Goal: Task Accomplishment & Management: Use online tool/utility

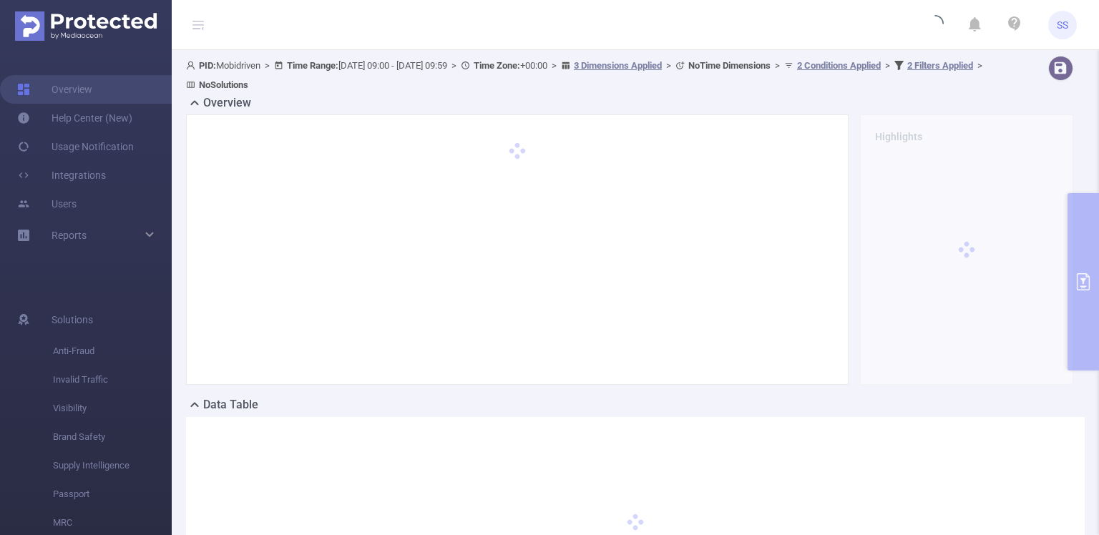
click at [1081, 255] on div "PID: Mobidriven > Time Range: [DATE] 09:00 - [DATE] 09:59 > Time Zone: +00:00 >…" at bounding box center [635, 355] width 927 height 610
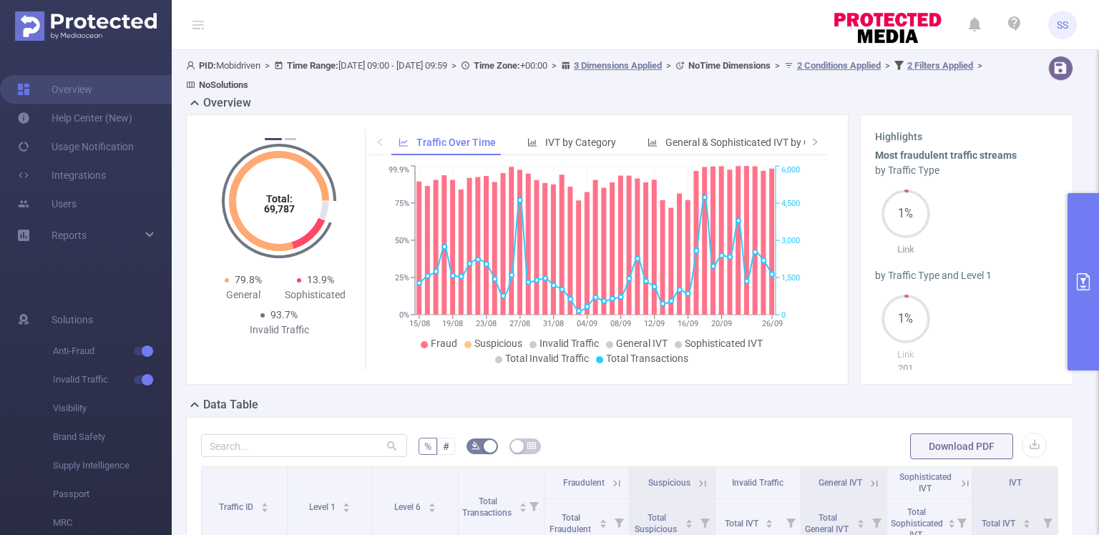
click at [1098, 250] on button "primary" at bounding box center [1082, 281] width 31 height 177
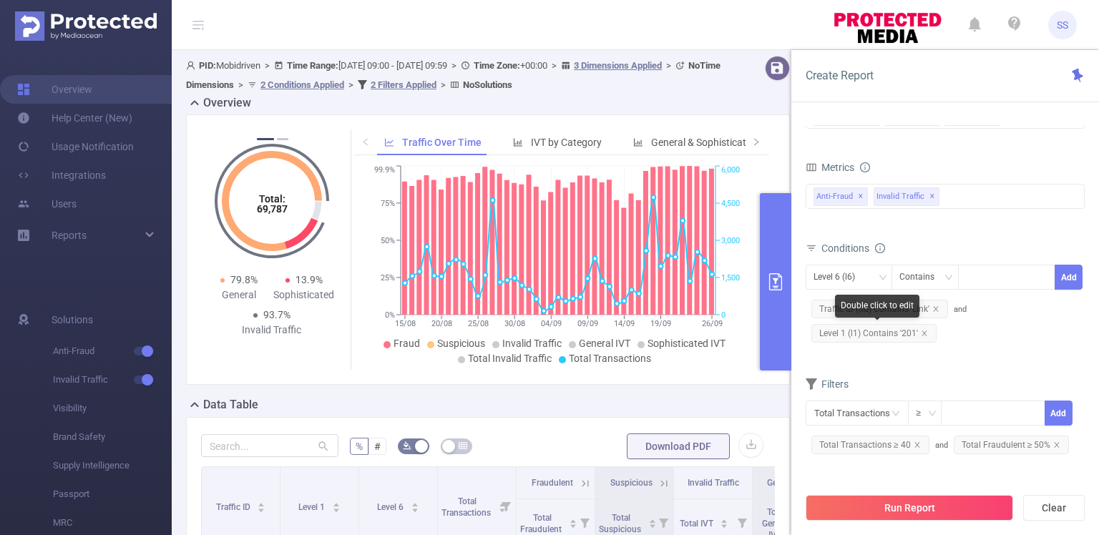
click at [926, 332] on span "Level 1 (l1) Contains '201'" at bounding box center [873, 333] width 125 height 19
click at [924, 330] on icon "icon: close" at bounding box center [924, 333] width 7 height 7
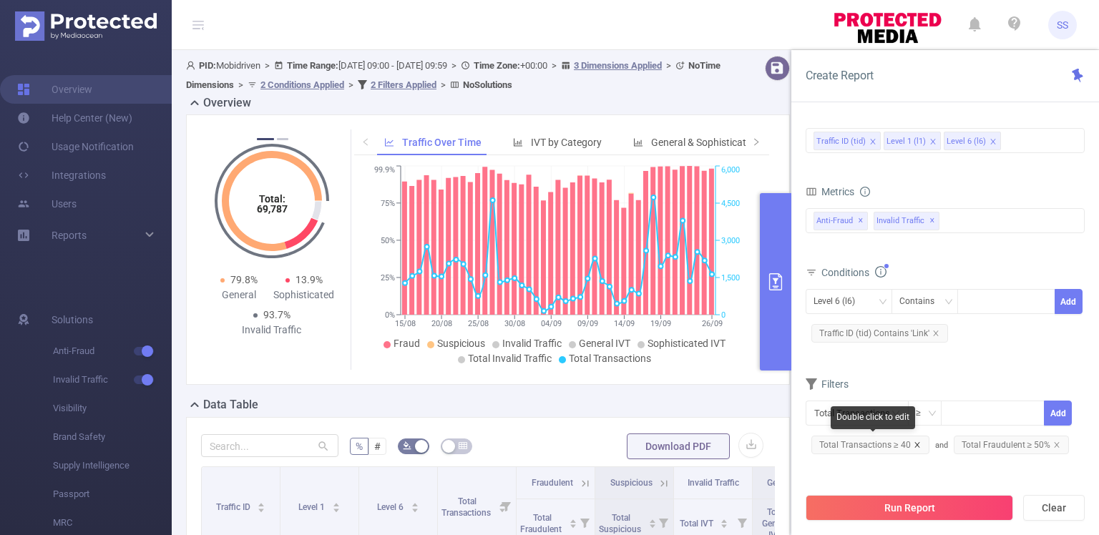
click at [914, 442] on icon "icon: close" at bounding box center [917, 444] width 7 height 7
click at [913, 442] on icon "icon: close" at bounding box center [914, 444] width 7 height 7
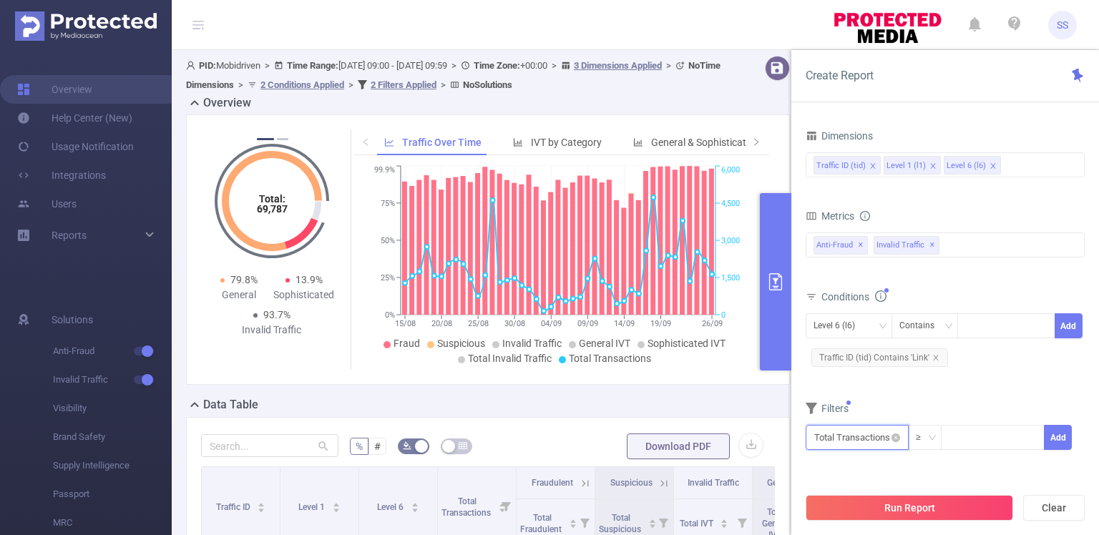
click at [868, 438] on input "text" at bounding box center [857, 437] width 103 height 25
click at [994, 438] on input at bounding box center [992, 436] width 102 height 21
type input "50"
click at [1061, 441] on button "Add" at bounding box center [1058, 437] width 28 height 25
click at [866, 437] on input "text" at bounding box center [857, 437] width 103 height 25
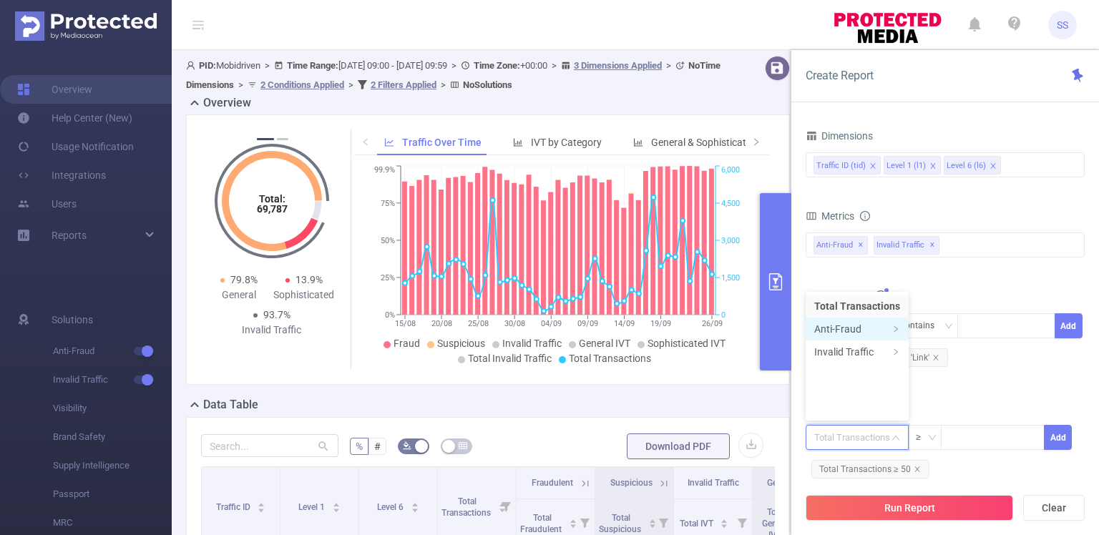
click at [833, 323] on li "Anti-Fraud" at bounding box center [857, 329] width 103 height 23
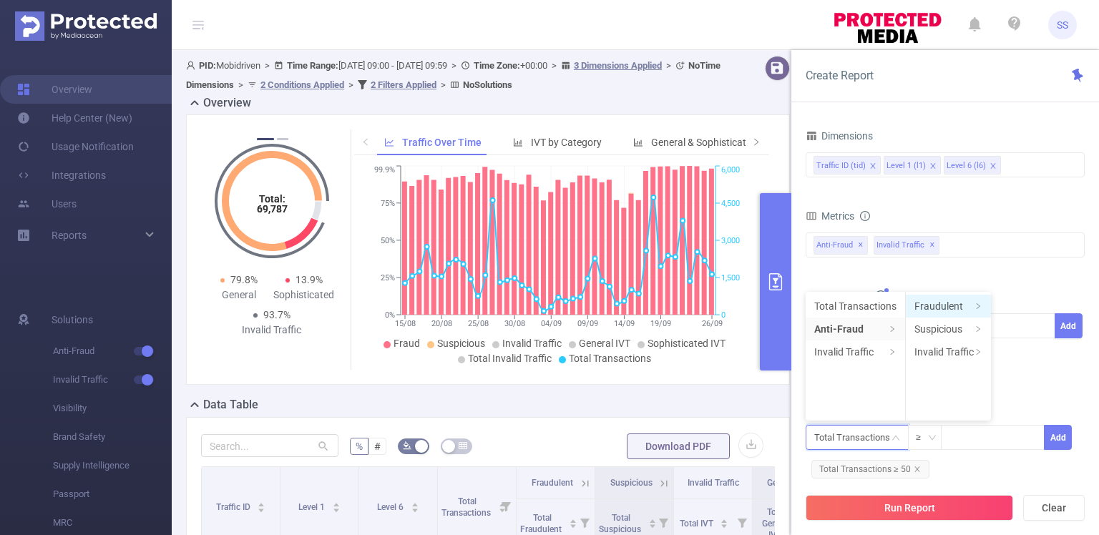
click at [976, 304] on icon "icon: right" at bounding box center [977, 306] width 7 height 7
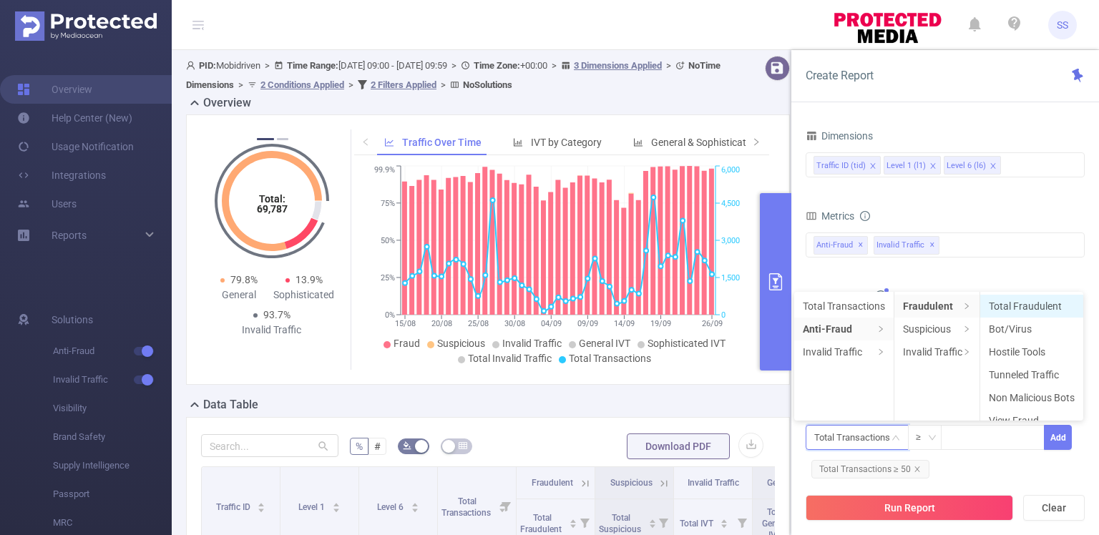
click at [994, 306] on li "Total Fraudulent" at bounding box center [1031, 306] width 103 height 23
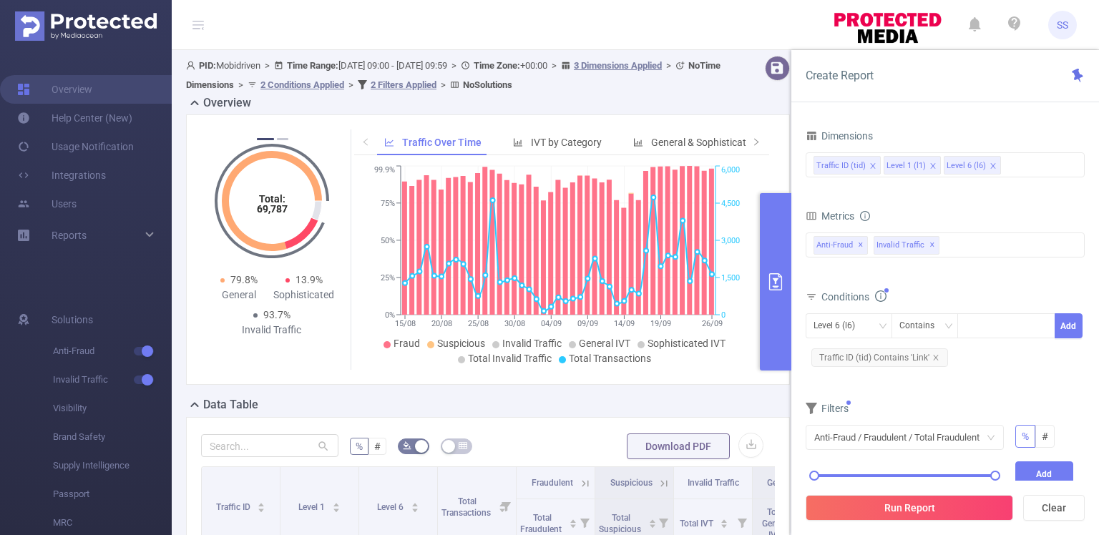
drag, startPoint x: 934, startPoint y: 481, endPoint x: 939, endPoint y: 474, distance: 8.2
click at [934, 480] on div "Create Report Time Range [DATE] 09:00 _ [DATE] 09:59 Advanced Time Properties D…" at bounding box center [945, 292] width 308 height 485
click at [999, 479] on div "0% 100%" at bounding box center [905, 480] width 210 height 39
drag, startPoint x: 815, startPoint y: 474, endPoint x: 959, endPoint y: 472, distance: 143.8
click at [959, 472] on div at bounding box center [959, 476] width 10 height 10
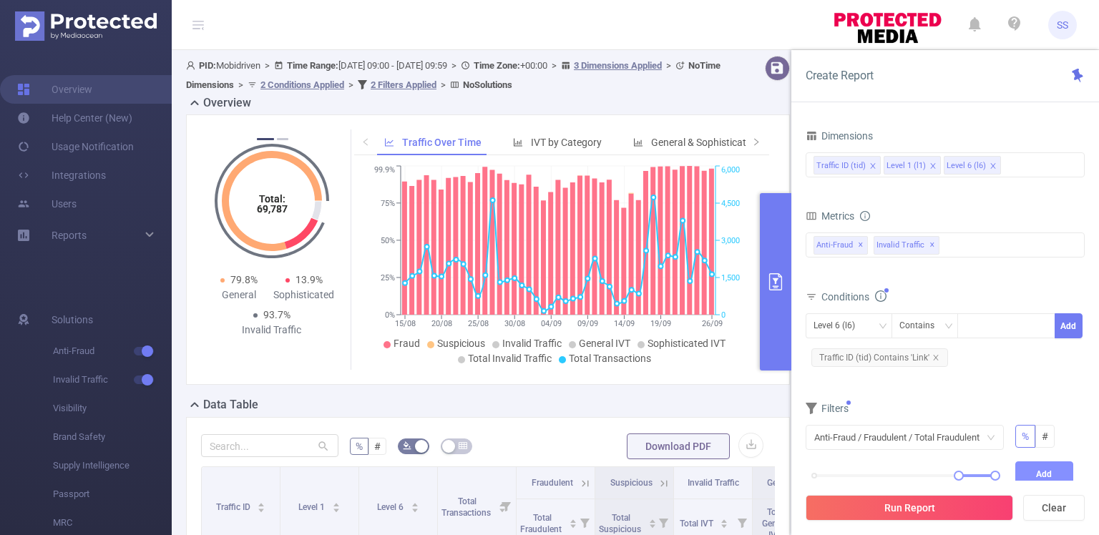
click at [1050, 472] on button "Add" at bounding box center [1044, 473] width 59 height 25
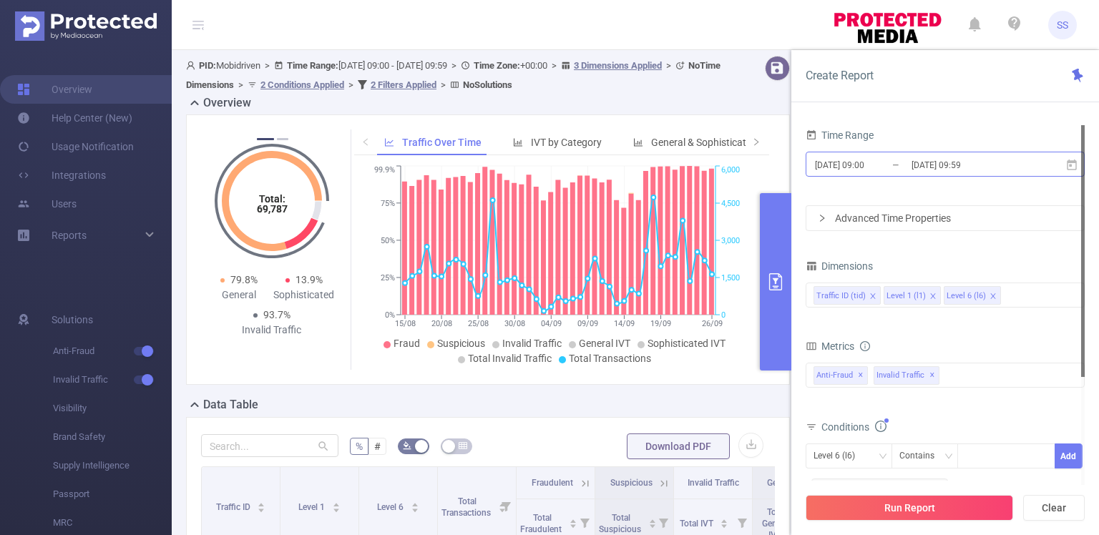
click at [907, 162] on input "[DATE] 09:00" at bounding box center [871, 164] width 116 height 19
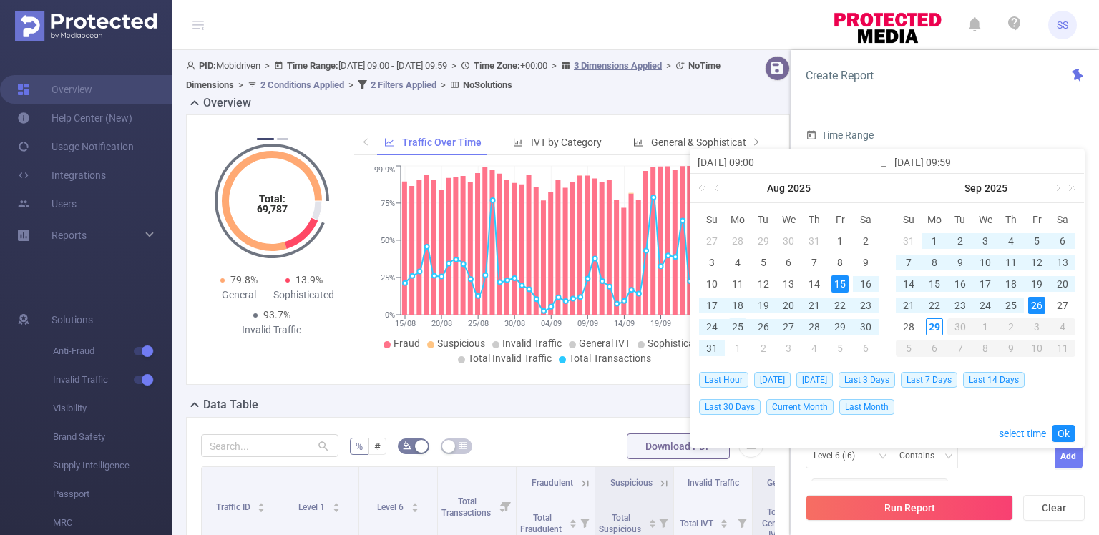
click at [744, 325] on div "25" at bounding box center [737, 326] width 17 height 17
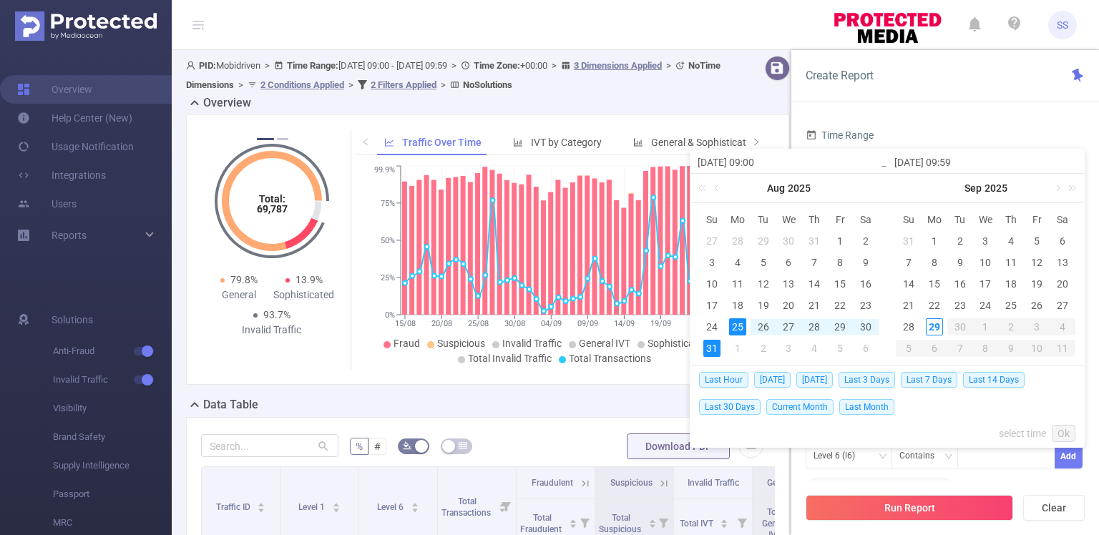
click at [711, 341] on div "31" at bounding box center [711, 348] width 17 height 17
type input "[DATE] 09:00"
type input "[DATE] 09:59"
type input "[DATE] 09:00"
type input "[DATE] 09:59"
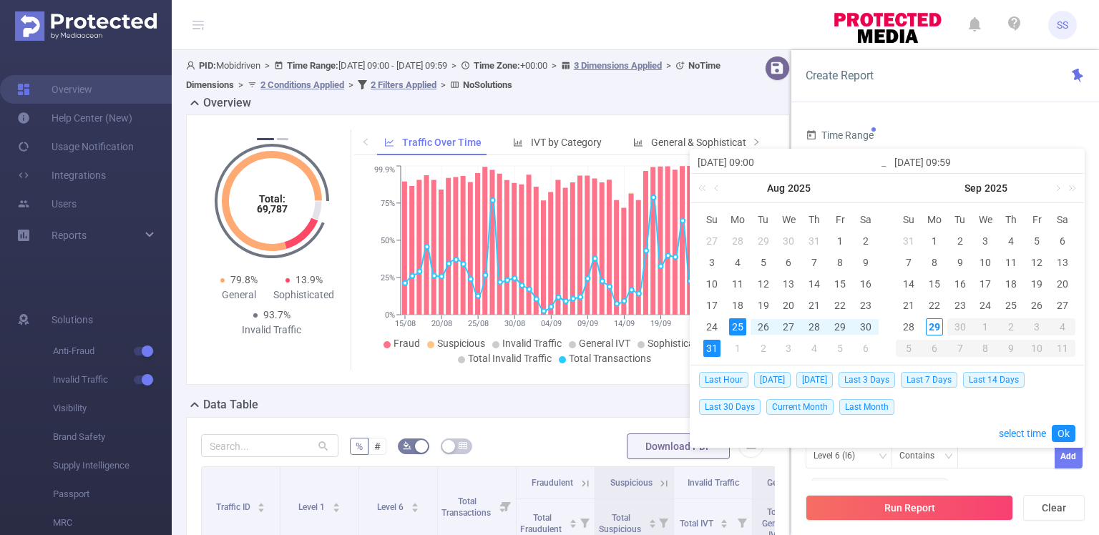
click at [711, 348] on div "31" at bounding box center [711, 348] width 17 height 17
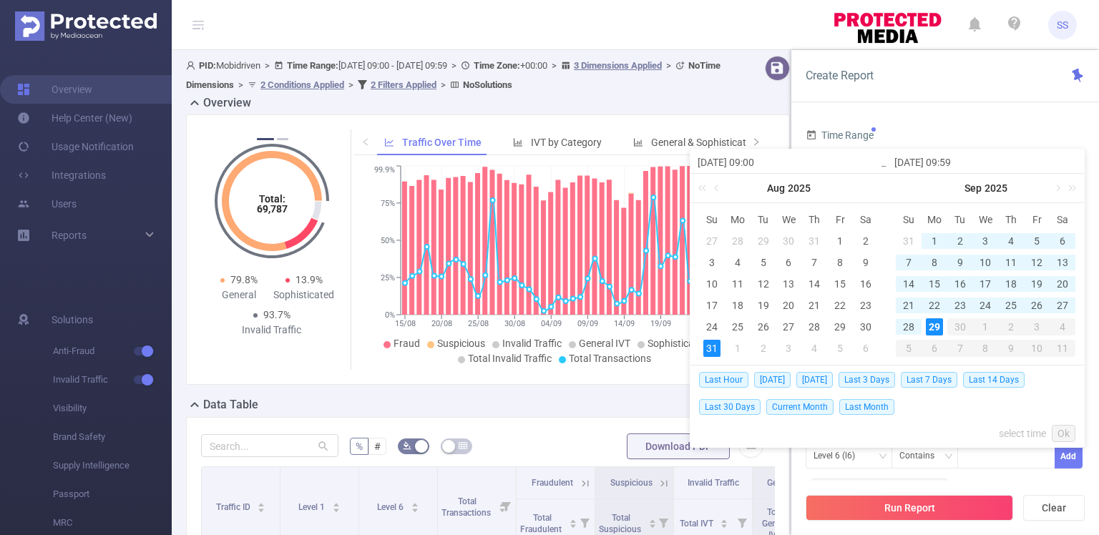
click at [932, 326] on div "29" at bounding box center [934, 326] width 17 height 17
type input "[DATE] 09:00"
type input "[DATE] 09:59"
type input "[DATE] 09:00"
type input "[DATE] 09:59"
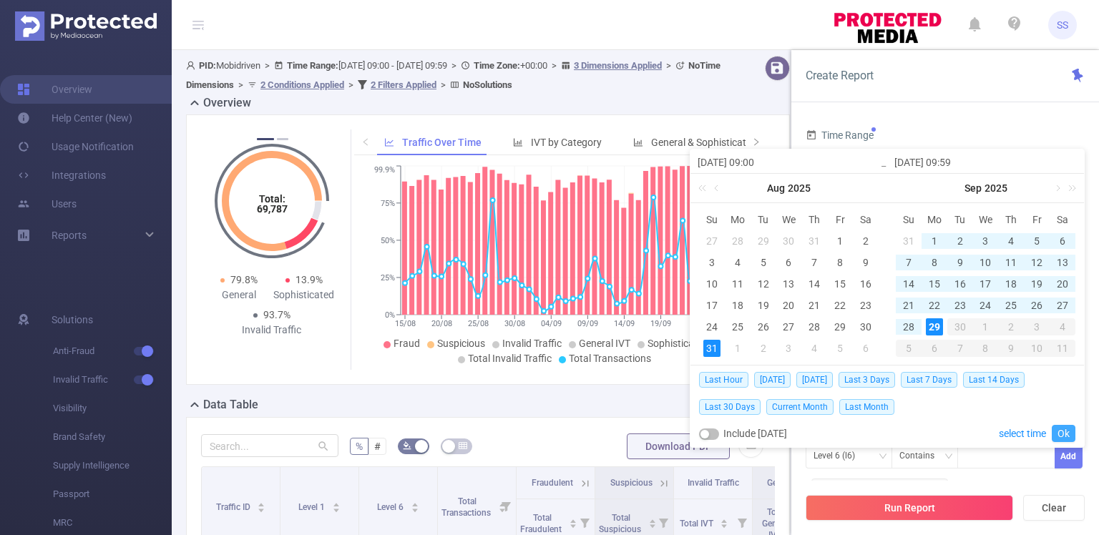
click at [1065, 432] on link "Ok" at bounding box center [1064, 433] width 24 height 17
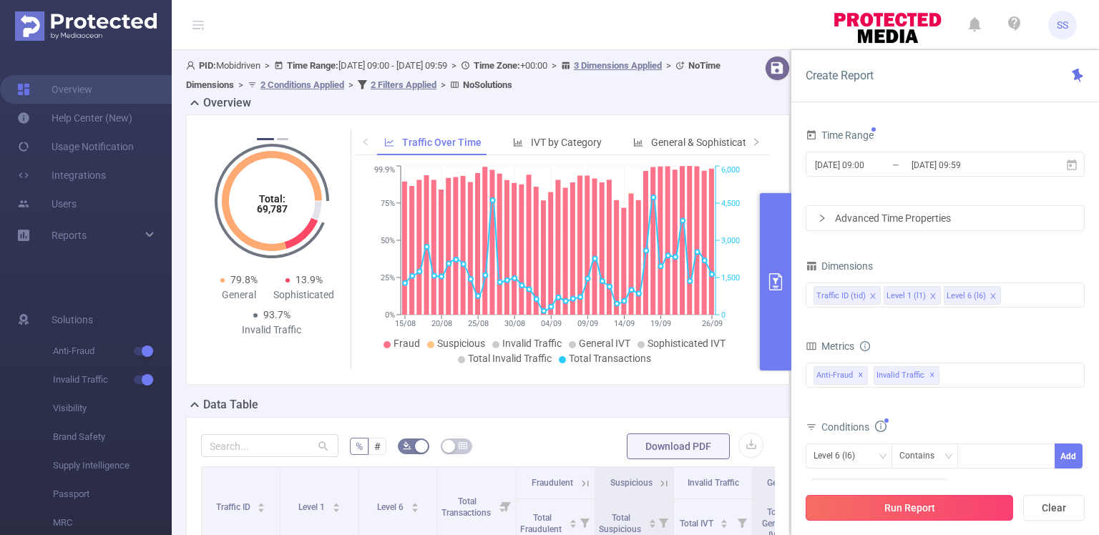
click at [947, 504] on button "Run Report" at bounding box center [909, 508] width 207 height 26
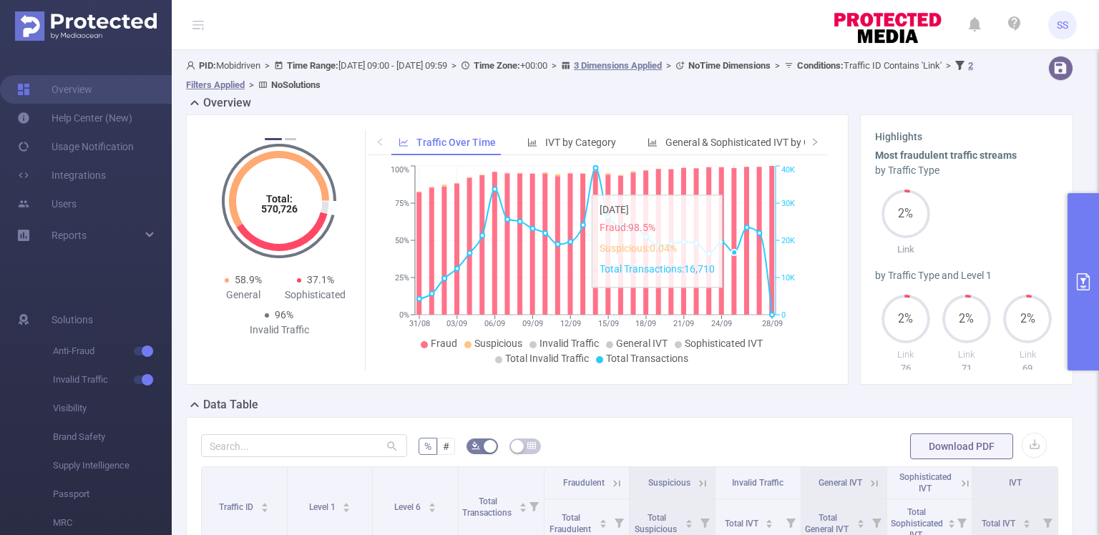
scroll to position [238, 0]
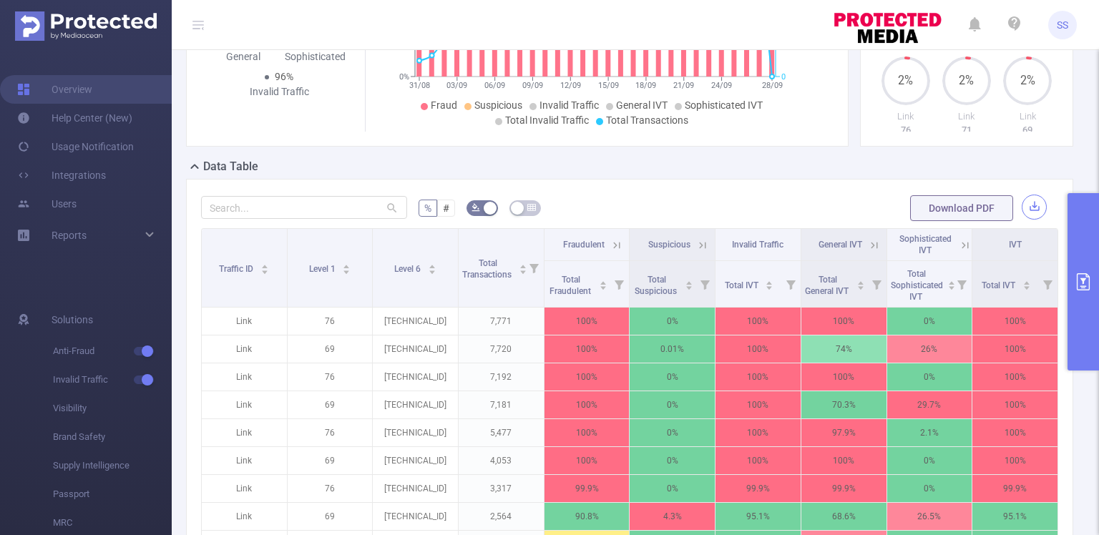
click at [1027, 203] on button "button" at bounding box center [1034, 207] width 25 height 25
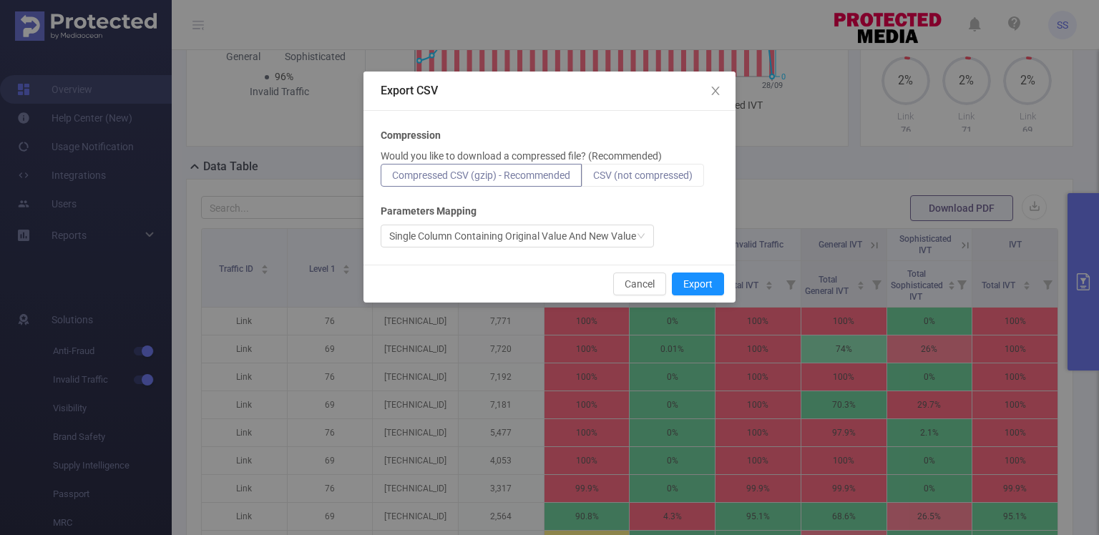
click at [661, 166] on label "CSV (not compressed)" at bounding box center [643, 175] width 122 height 23
click at [593, 179] on input "CSV (not compressed)" at bounding box center [593, 179] width 0 height 0
click at [695, 278] on button "Export" at bounding box center [698, 284] width 52 height 23
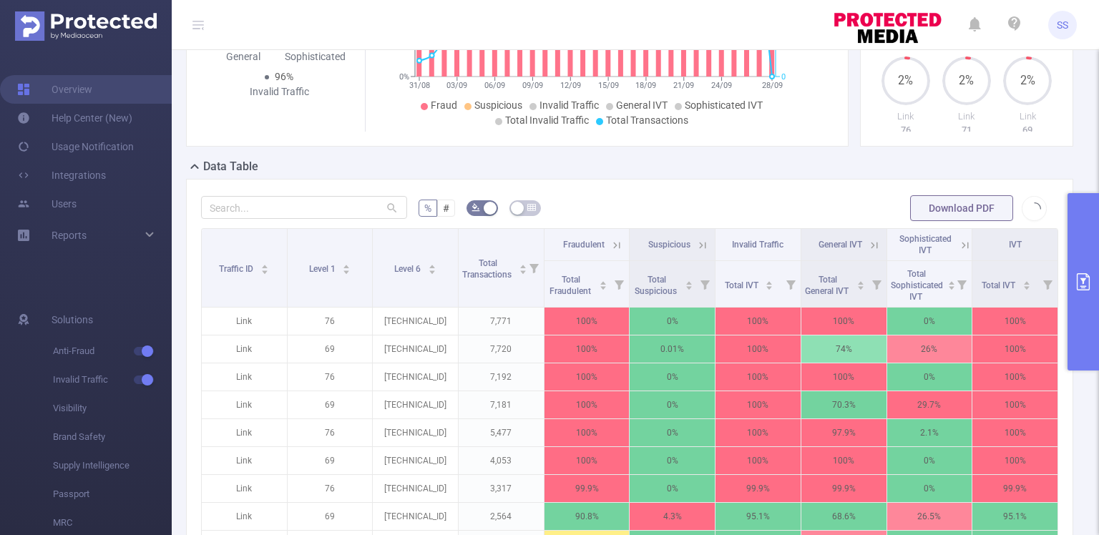
click at [1089, 239] on button "primary" at bounding box center [1082, 281] width 31 height 177
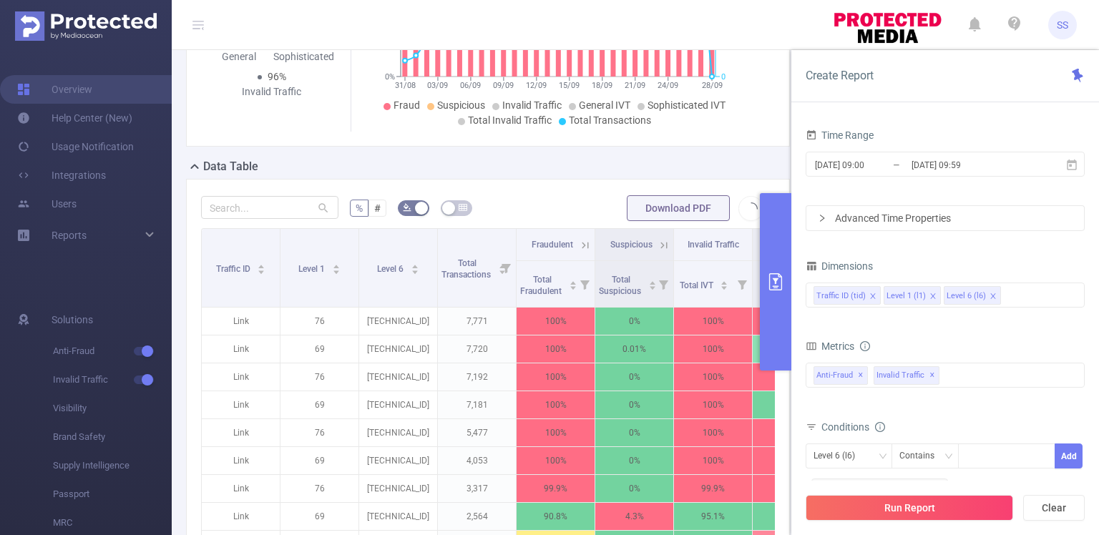
click at [688, 157] on div "Total: 570,726 Total: 570,726 95.6% Fraudulent 0.4% Suspicious 96% Invalid Traf…" at bounding box center [487, 17] width 615 height 282
click at [738, 207] on button "button" at bounding box center [750, 207] width 25 height 25
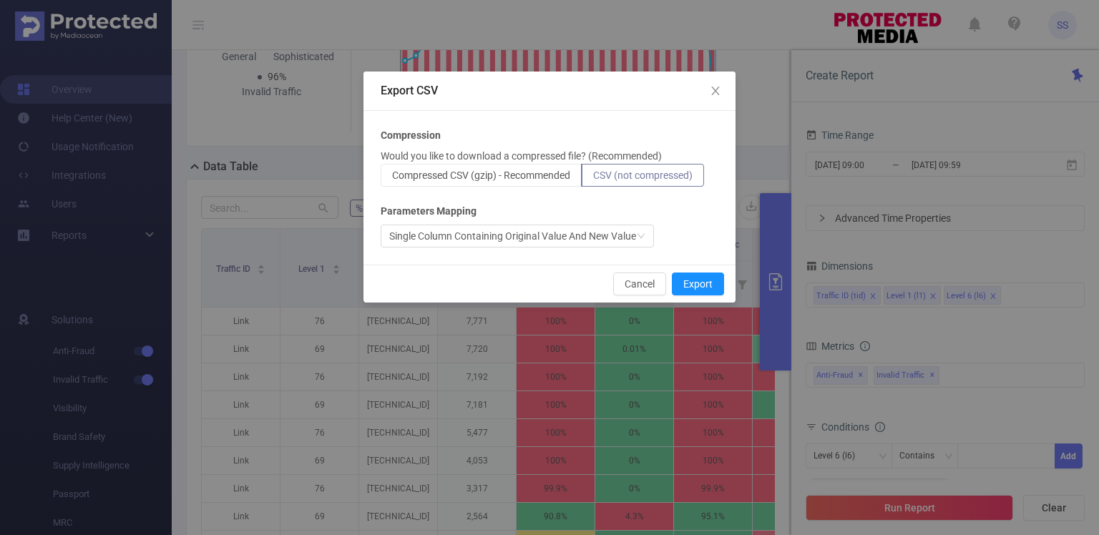
click at [642, 178] on span "CSV (not compressed)" at bounding box center [642, 175] width 99 height 11
click at [593, 179] on input "CSV (not compressed)" at bounding box center [593, 179] width 0 height 0
click at [645, 286] on button "Cancel" at bounding box center [639, 284] width 53 height 23
